Goal: Register for event/course

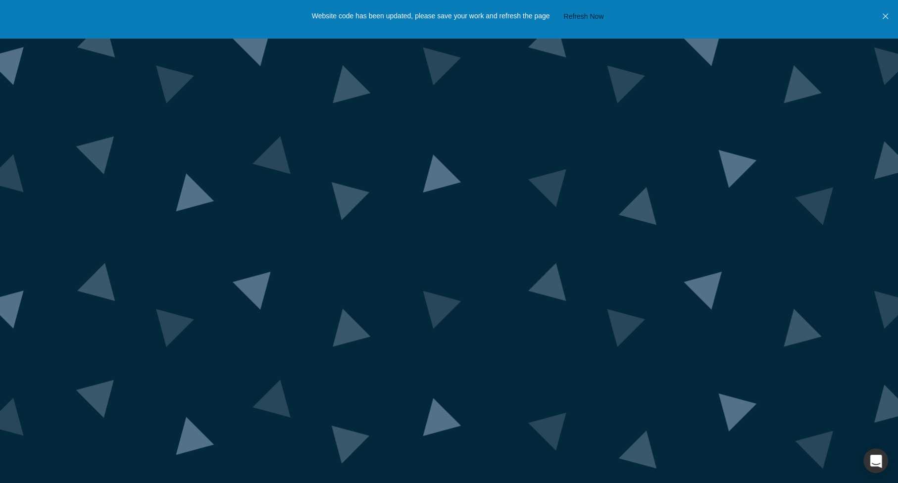
click at [887, 15] on icon "Close" at bounding box center [885, 16] width 5 height 9
click at [883, 17] on button "Close" at bounding box center [885, 16] width 11 height 33
